Goal: Task Accomplishment & Management: Use online tool/utility

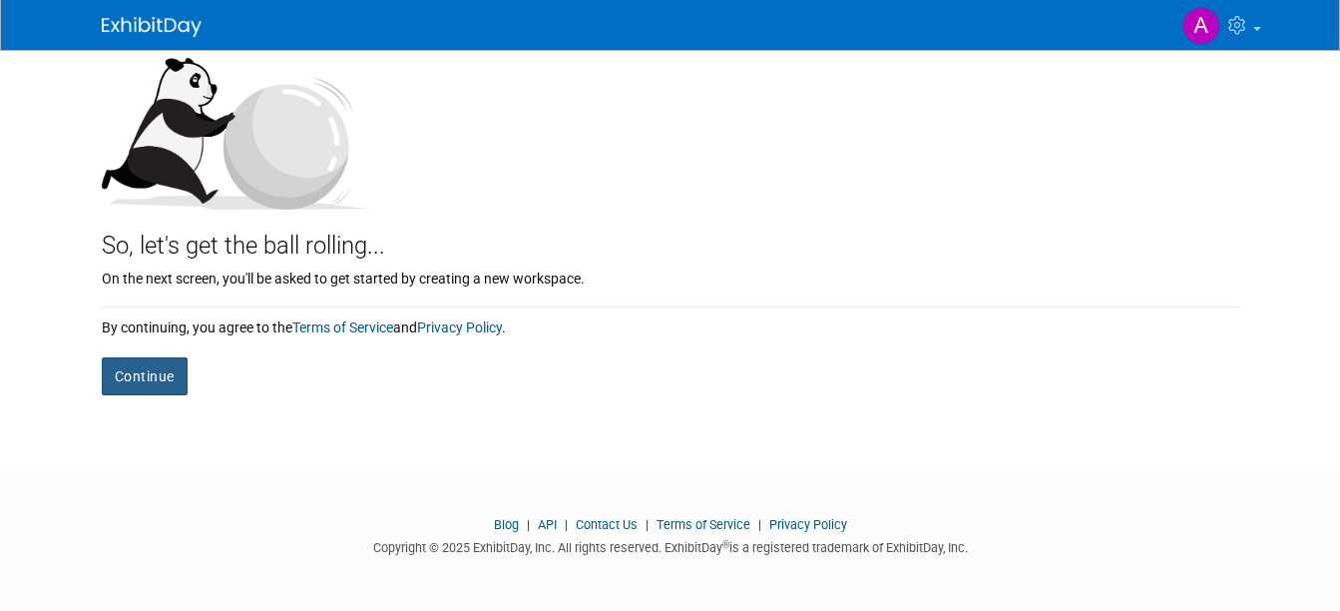
click at [112, 365] on button "Continue" at bounding box center [145, 376] width 86 height 38
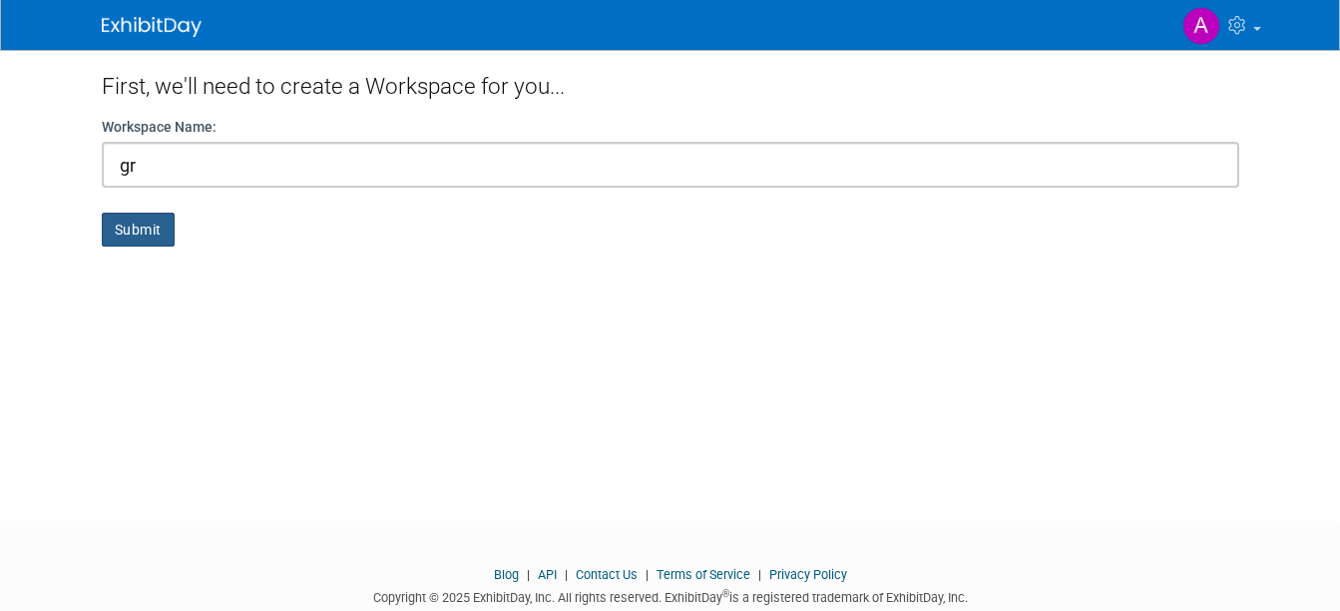
type input "g"
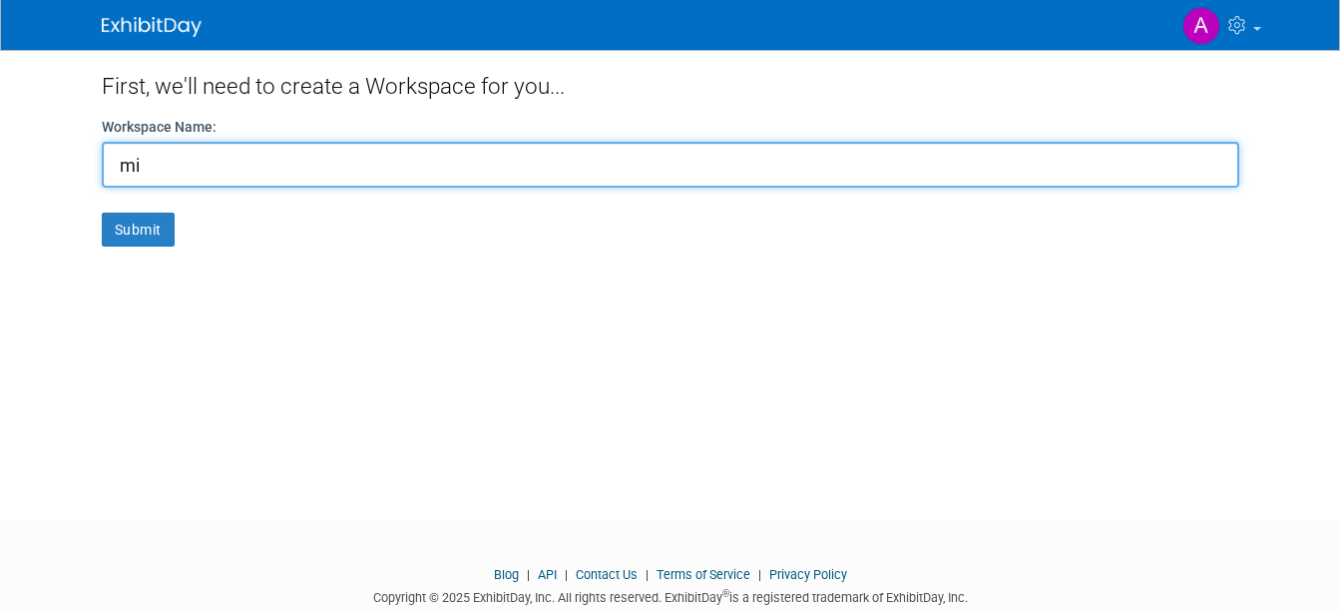
type input "m"
type input "jj"
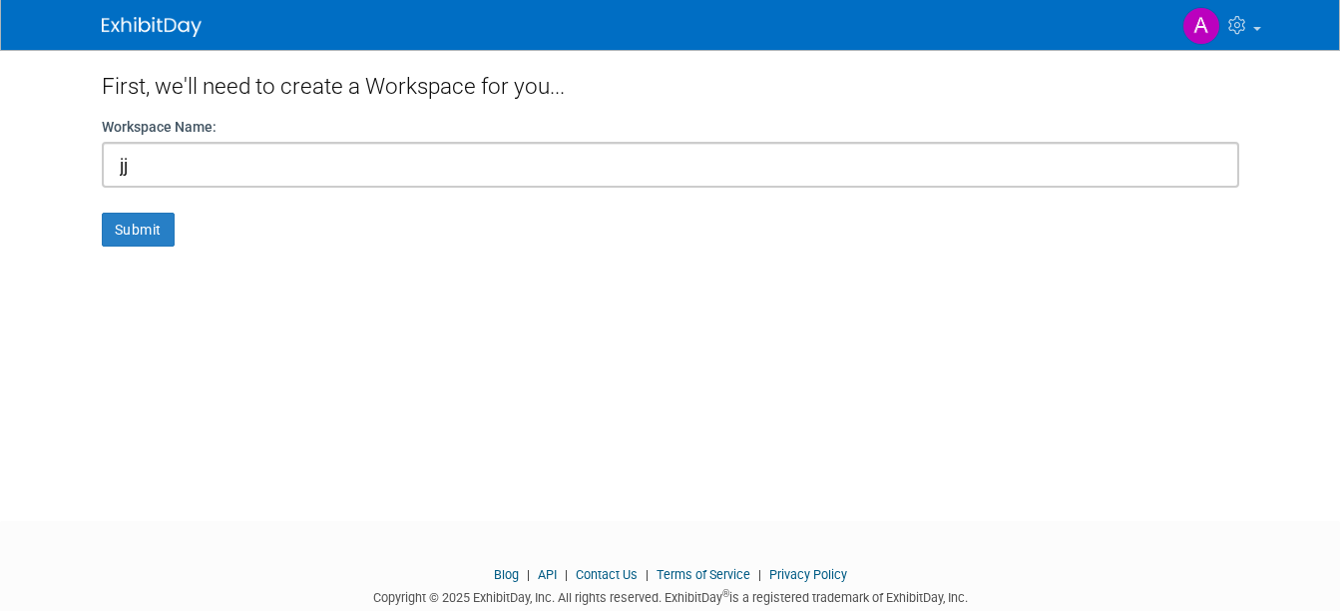
click at [148, 227] on form "Workspace Name: [PERSON_NAME] Submit" at bounding box center [671, 182] width 1138 height 130
click at [126, 235] on button "Submit" at bounding box center [138, 230] width 73 height 34
